Goal: Task Accomplishment & Management: Use online tool/utility

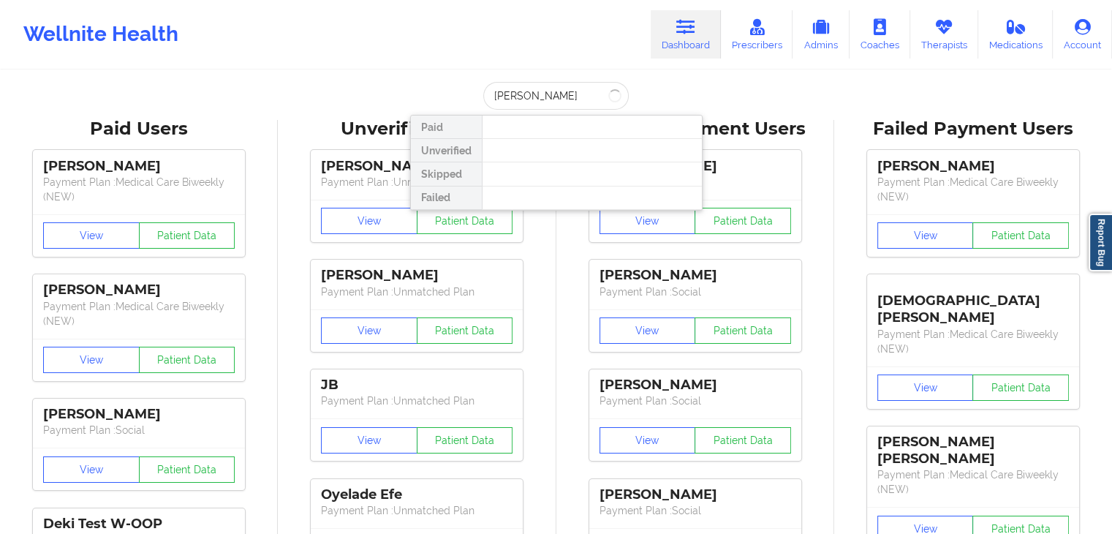
type input "[PERSON_NAME]"
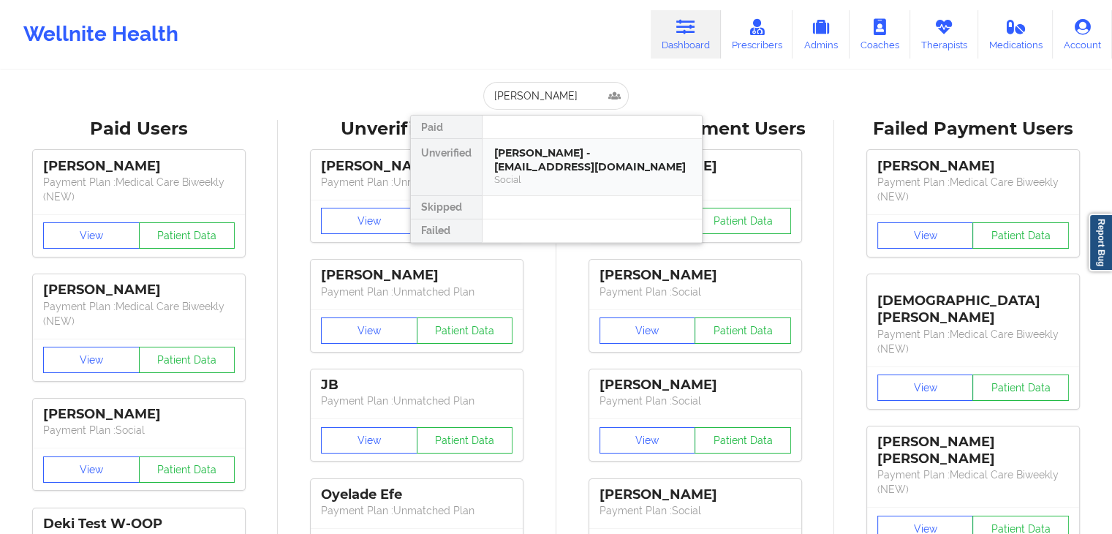
click at [561, 159] on div "[PERSON_NAME] - [EMAIL_ADDRESS][DOMAIN_NAME]" at bounding box center [592, 159] width 196 height 27
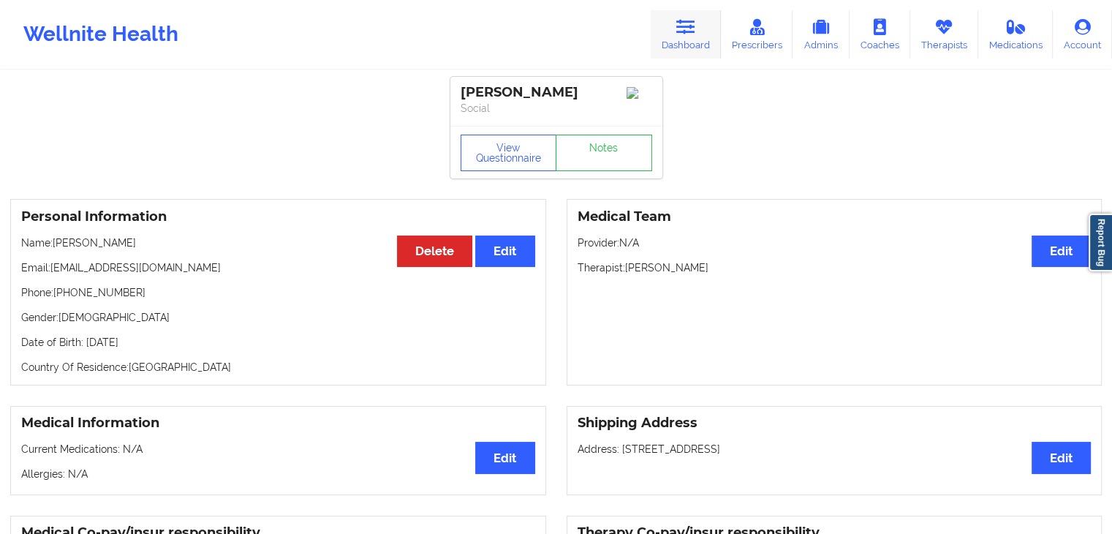
click at [689, 31] on icon at bounding box center [685, 27] width 19 height 16
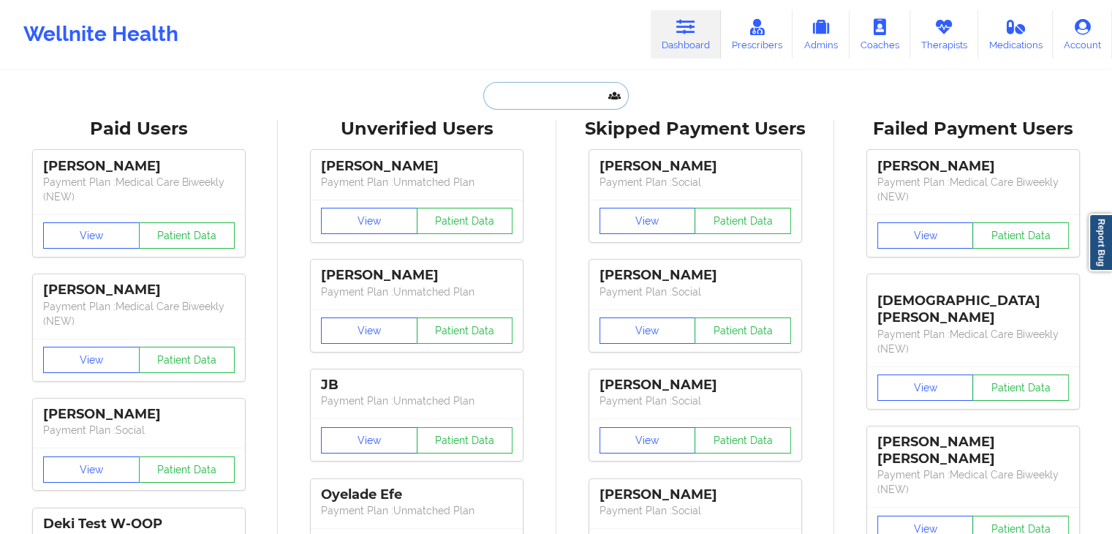
click at [543, 104] on input "text" at bounding box center [555, 96] width 145 height 28
paste input "[PERSON_NAME]"
type input "[PERSON_NAME]"
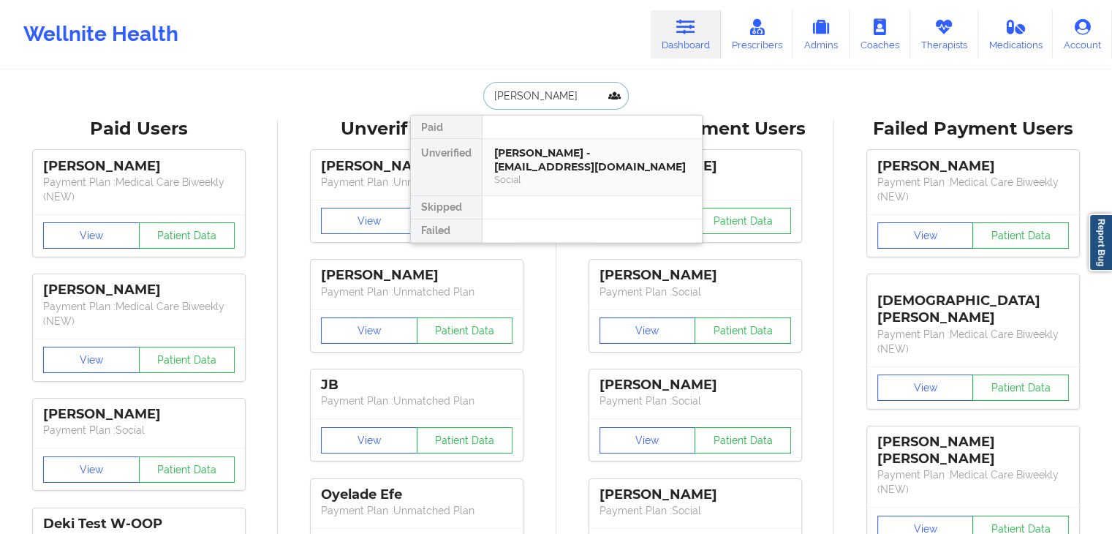
click at [545, 153] on div "[PERSON_NAME] - [EMAIL_ADDRESS][DOMAIN_NAME]" at bounding box center [592, 159] width 196 height 27
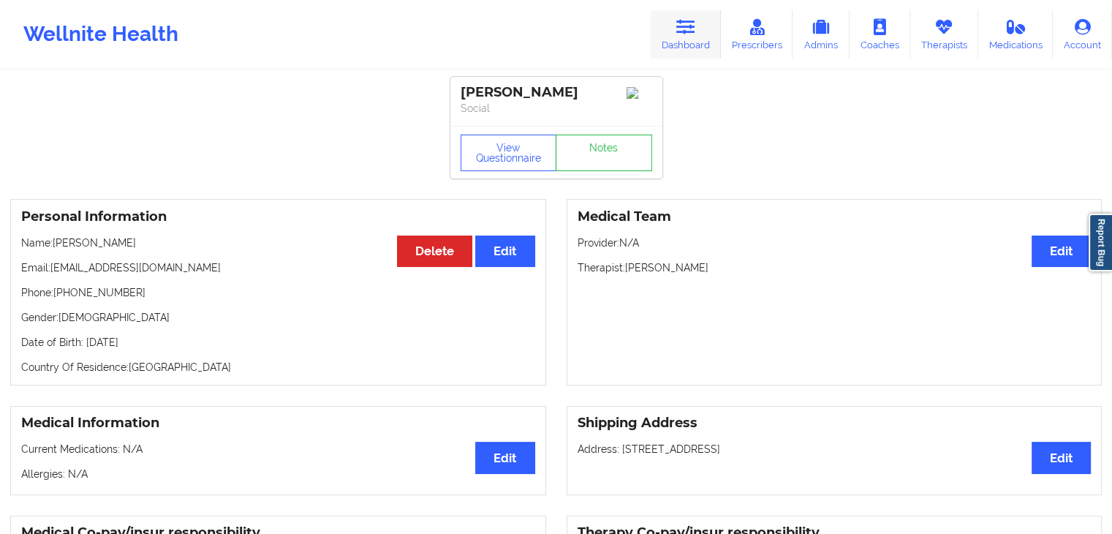
click at [684, 30] on icon at bounding box center [685, 27] width 19 height 16
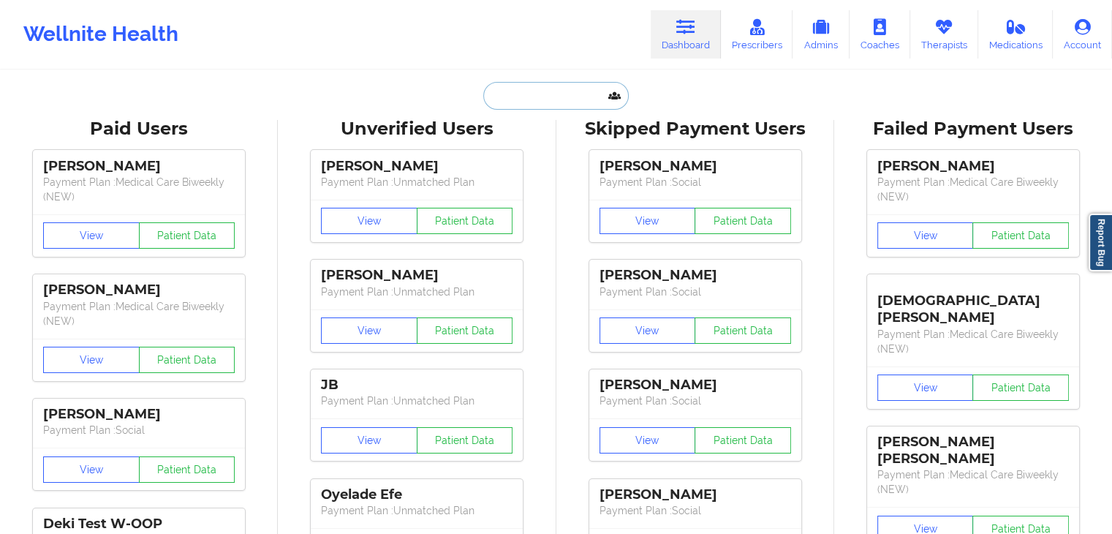
click at [500, 92] on input "text" at bounding box center [555, 96] width 145 height 28
paste input "[PERSON_NAME]"
type input "[PERSON_NAME]"
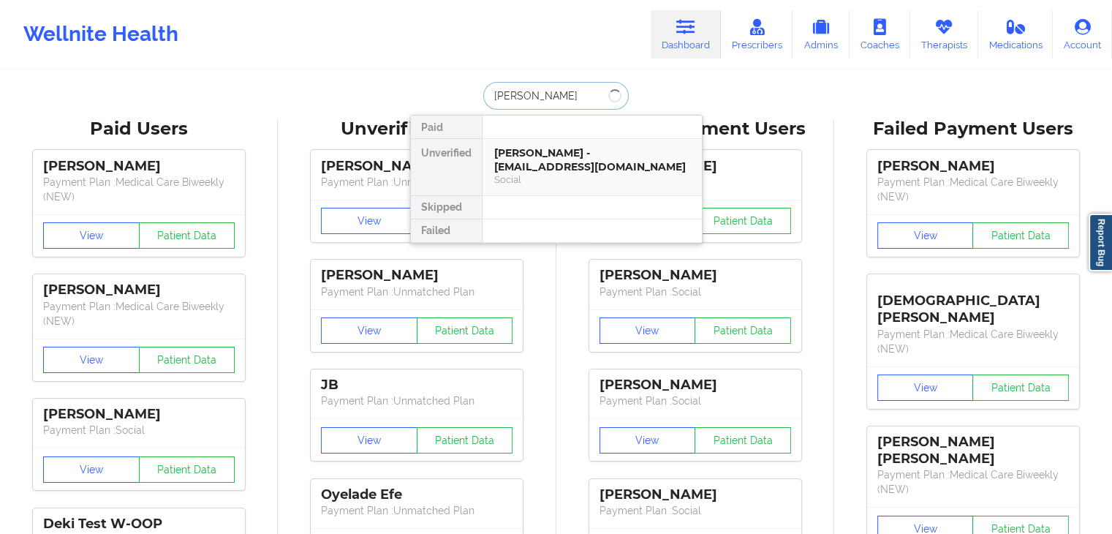
click at [542, 172] on div "[PERSON_NAME] - [EMAIL_ADDRESS][DOMAIN_NAME]" at bounding box center [592, 159] width 196 height 27
